Goal: Transaction & Acquisition: Purchase product/service

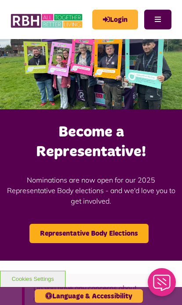
click at [121, 22] on link "Login" at bounding box center [115, 20] width 46 height 20
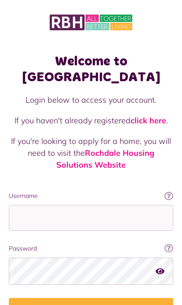
scroll to position [120, 0]
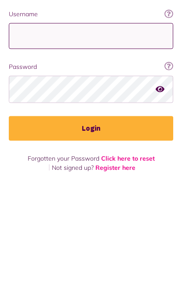
type input "**********"
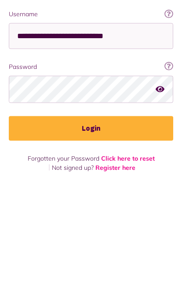
click at [91, 236] on button "Login" at bounding box center [91, 248] width 164 height 25
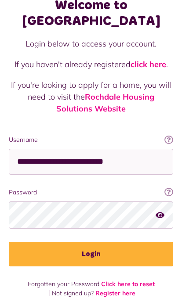
click at [106, 242] on button "Login" at bounding box center [91, 254] width 164 height 25
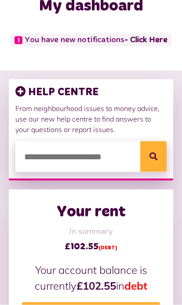
scroll to position [65, 0]
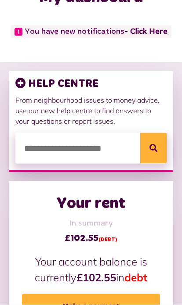
click at [121, 305] on link "Make a payment" at bounding box center [91, 306] width 138 height 25
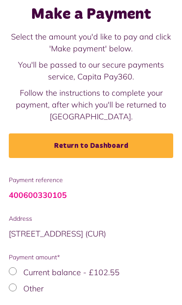
scroll to position [56, 0]
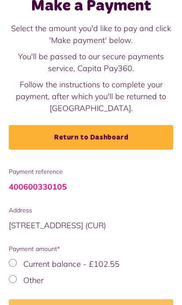
scroll to position [76, 0]
